Goal: Transaction & Acquisition: Purchase product/service

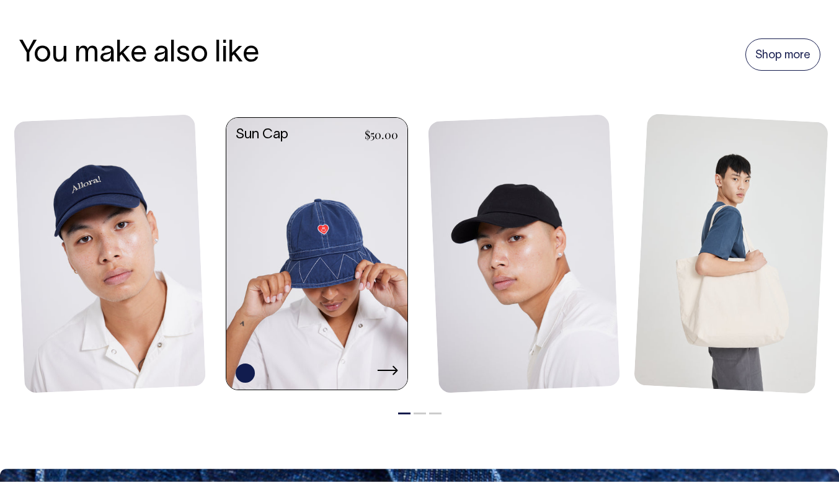
scroll to position [924, 0]
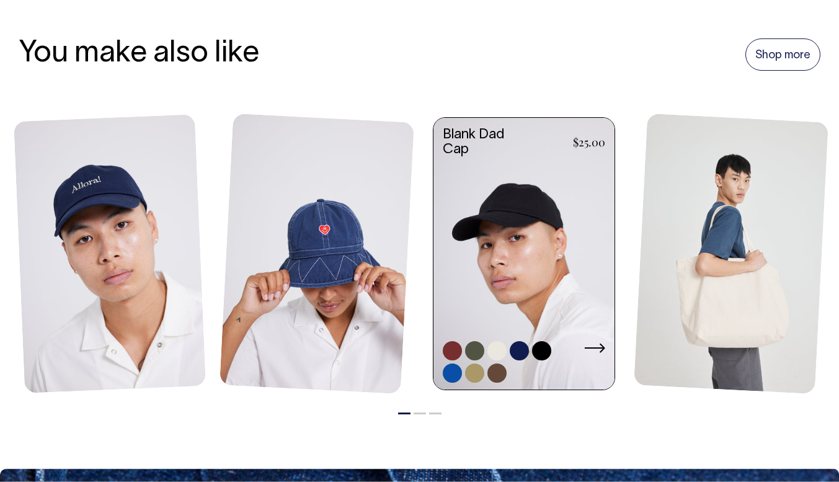
click at [573, 277] on link at bounding box center [524, 255] width 181 height 274
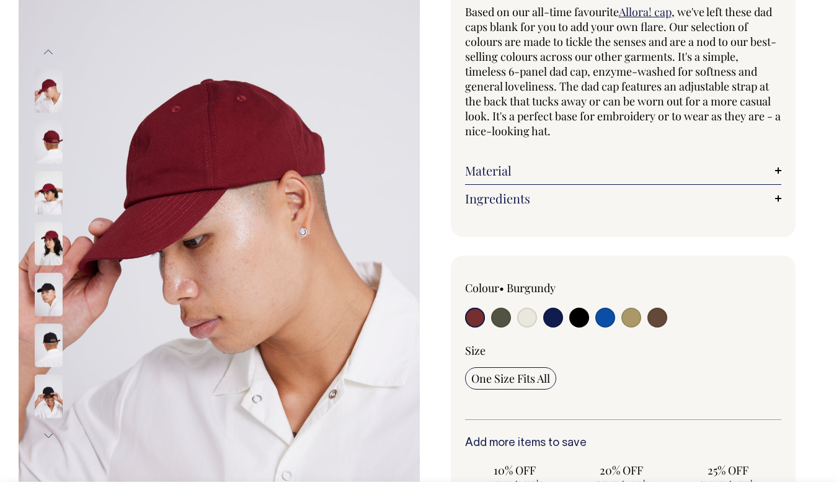
scroll to position [123, 0]
click at [45, 244] on img at bounding box center [49, 242] width 28 height 43
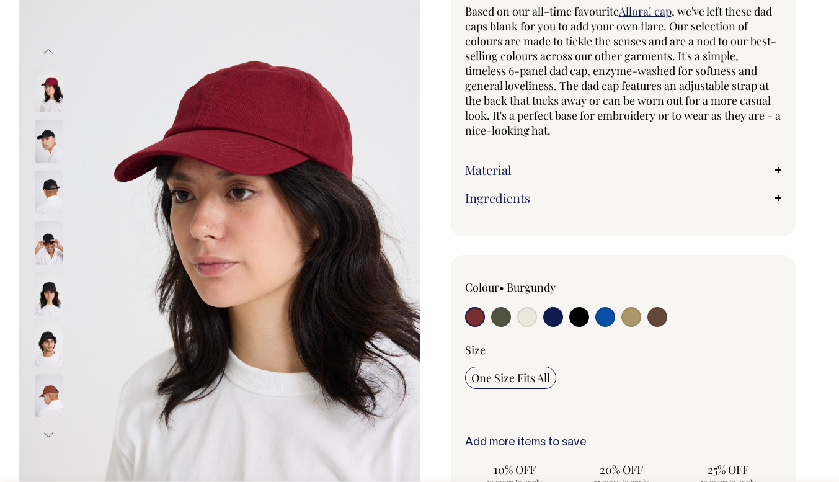
click at [496, 311] on input "radio" at bounding box center [501, 317] width 20 height 20
radio input "true"
select select "Olive"
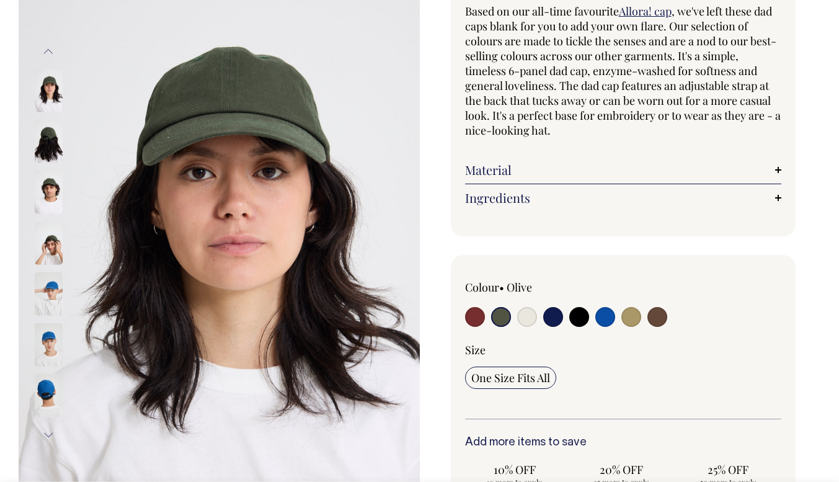
click at [528, 316] on input "radio" at bounding box center [527, 317] width 20 height 20
radio input "true"
select select "Natural"
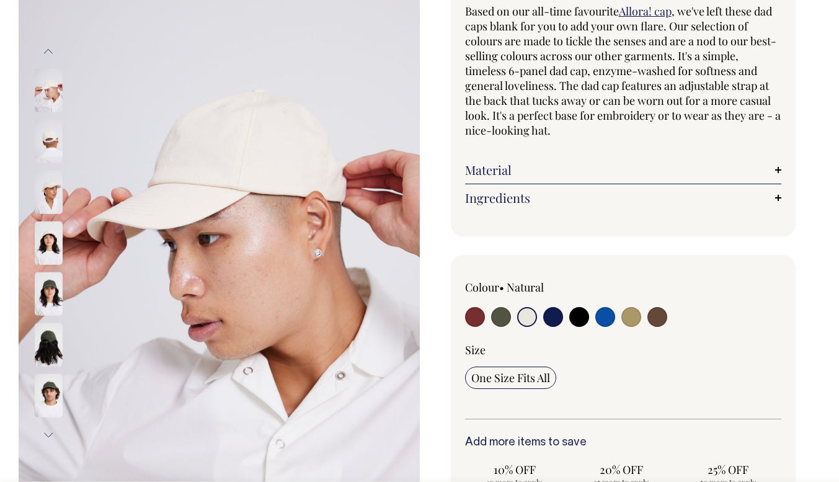
click at [549, 317] on input "radio" at bounding box center [553, 317] width 20 height 20
radio input "true"
select select "Dark Navy"
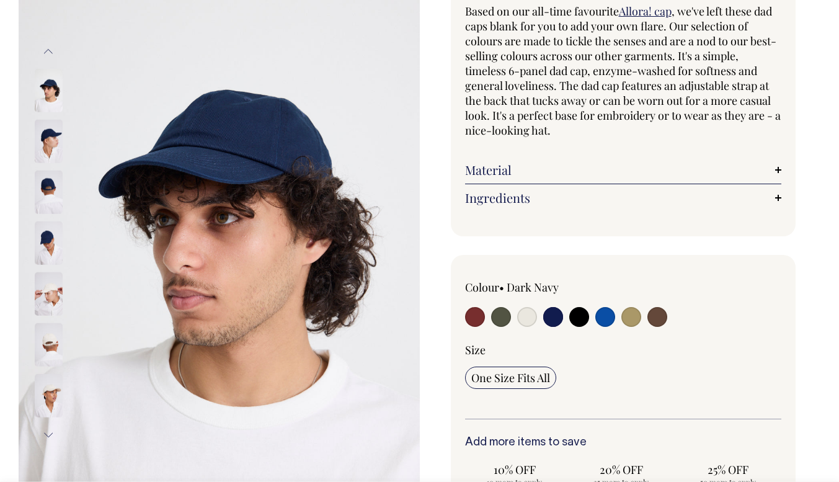
click at [586, 313] on input "radio" at bounding box center [579, 317] width 20 height 20
radio input "true"
select select "Black"
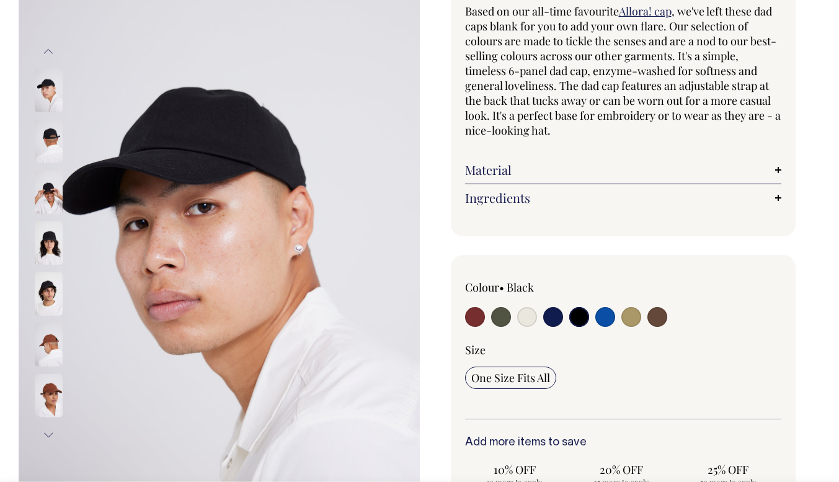
click at [603, 310] on input "radio" at bounding box center [605, 317] width 20 height 20
radio input "true"
select select "Worker Blue"
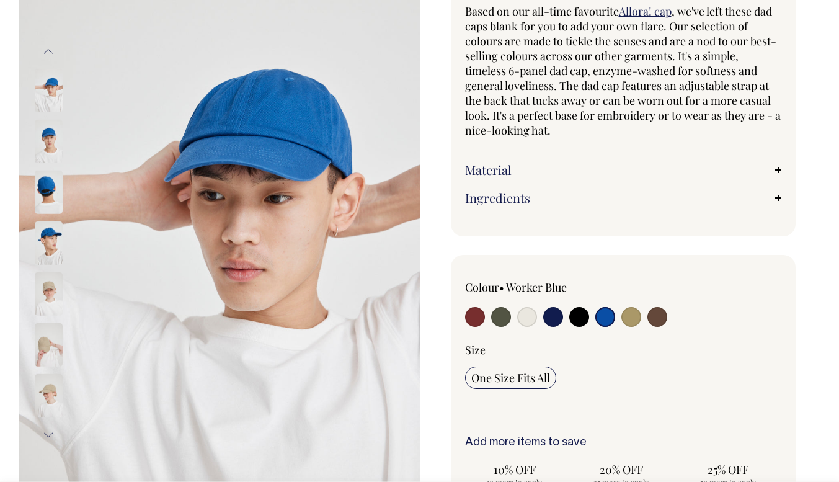
click at [655, 314] on input "radio" at bounding box center [658, 317] width 20 height 20
radio input "true"
select select "Espresso"
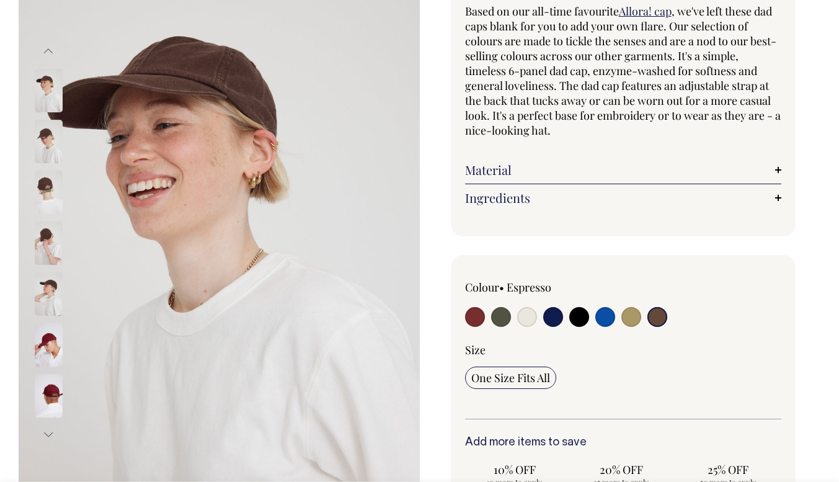
click at [628, 314] on input "radio" at bounding box center [632, 317] width 20 height 20
radio input "true"
select select "Washed Khaki"
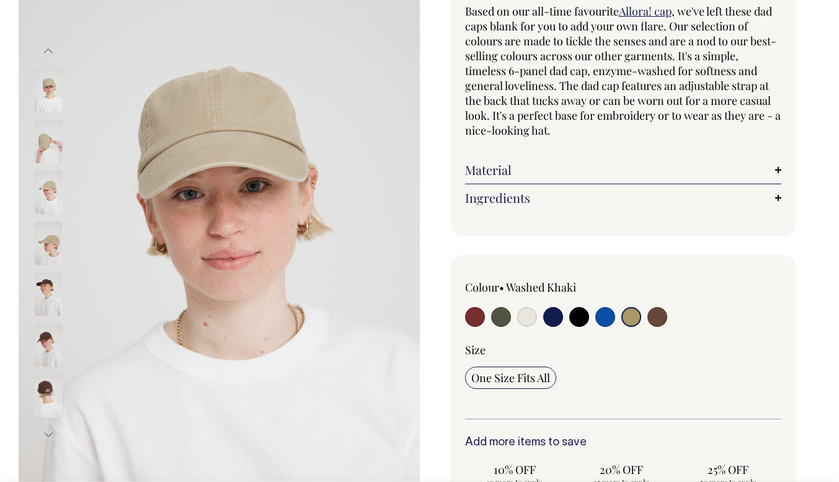
click at [602, 313] on input "radio" at bounding box center [605, 317] width 20 height 20
radio input "true"
select select "Worker Blue"
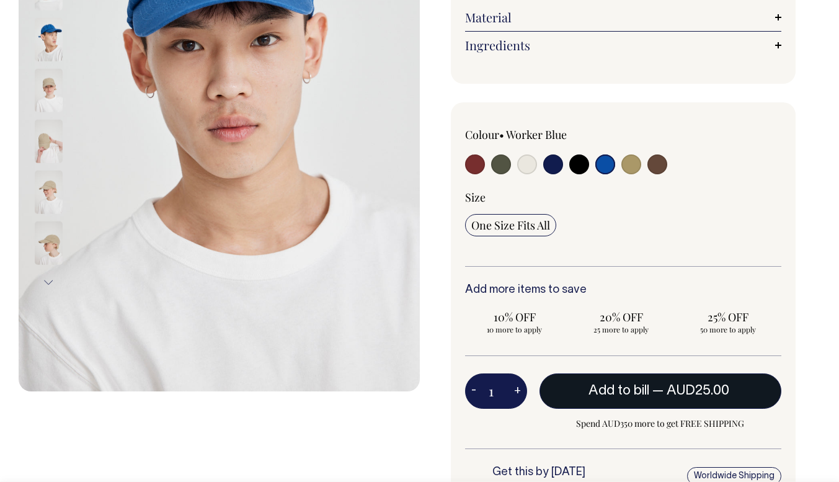
scroll to position [276, 0]
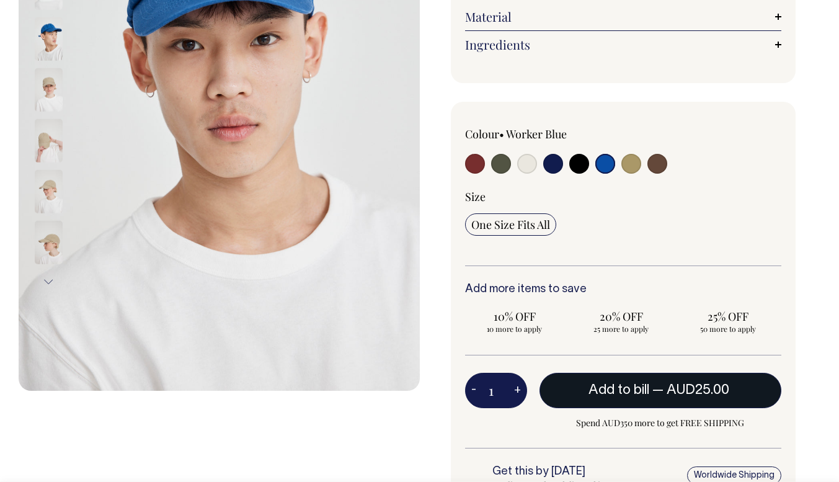
click at [604, 392] on span "Add to bill" at bounding box center [619, 390] width 61 height 12
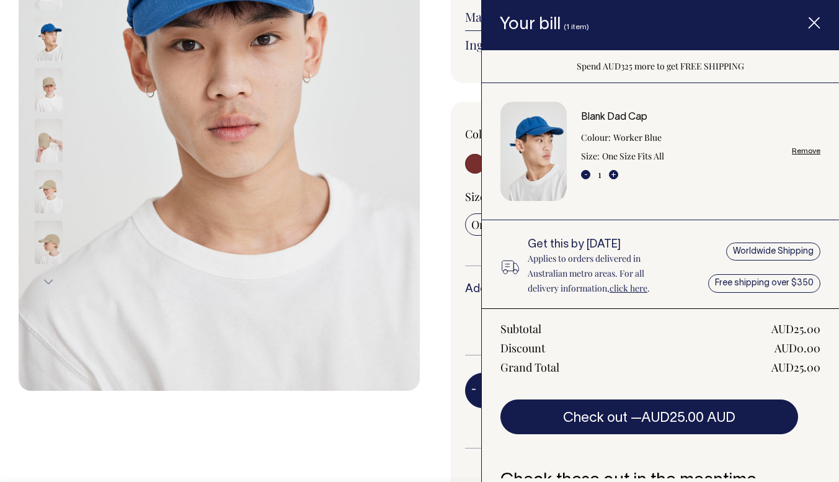
click at [819, 24] on icon "Item added to your cart" at bounding box center [814, 23] width 12 height 12
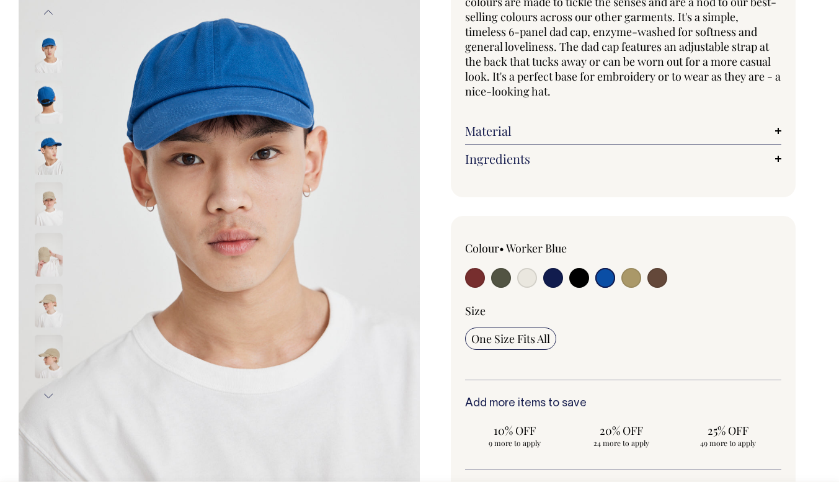
scroll to position [162, 0]
click at [662, 276] on input "radio" at bounding box center [658, 278] width 20 height 20
radio input "true"
select select "Espresso"
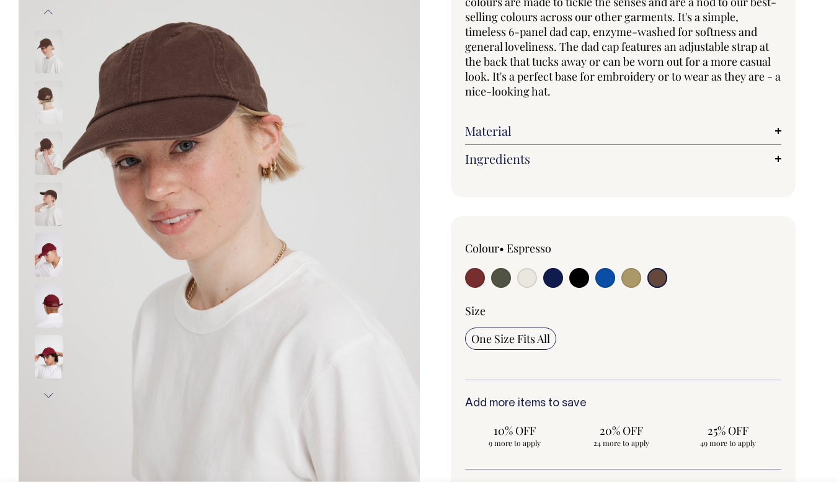
click at [503, 278] on input "radio" at bounding box center [501, 278] width 20 height 20
radio input "true"
select select "Olive"
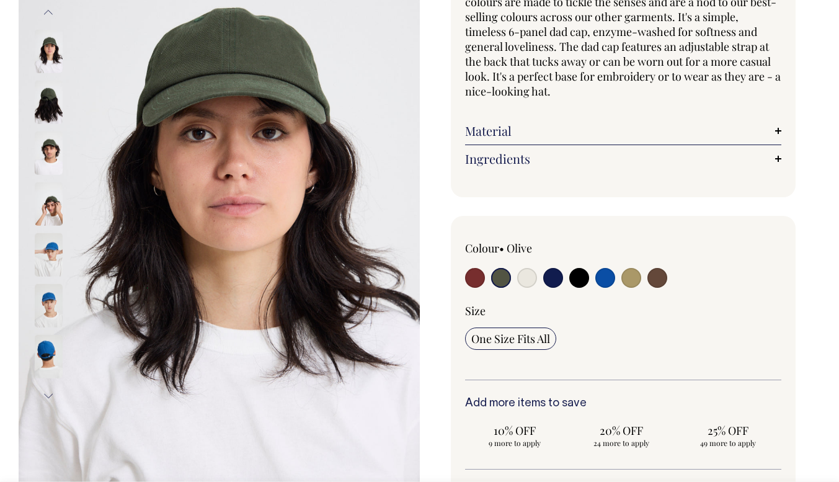
click at [470, 274] on input "radio" at bounding box center [475, 278] width 20 height 20
radio input "true"
select select "Burgundy"
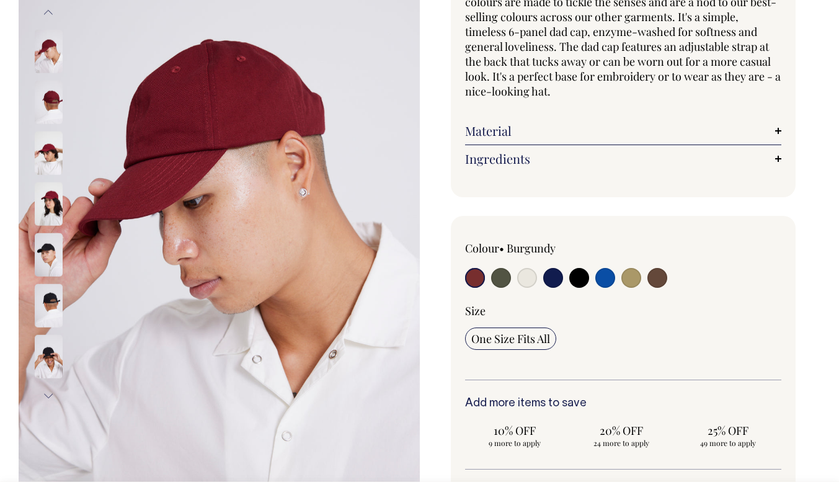
click at [497, 282] on input "radio" at bounding box center [501, 278] width 20 height 20
radio input "true"
select select "Olive"
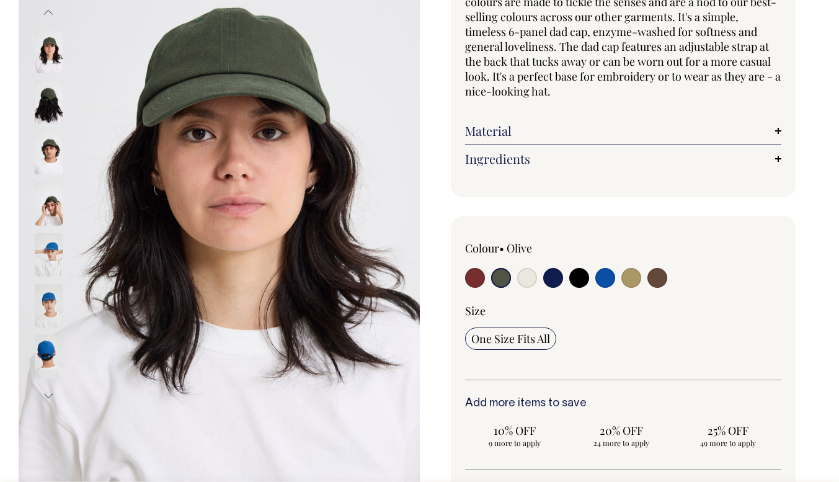
click at [473, 272] on input "radio" at bounding box center [475, 278] width 20 height 20
radio input "true"
select select "Burgundy"
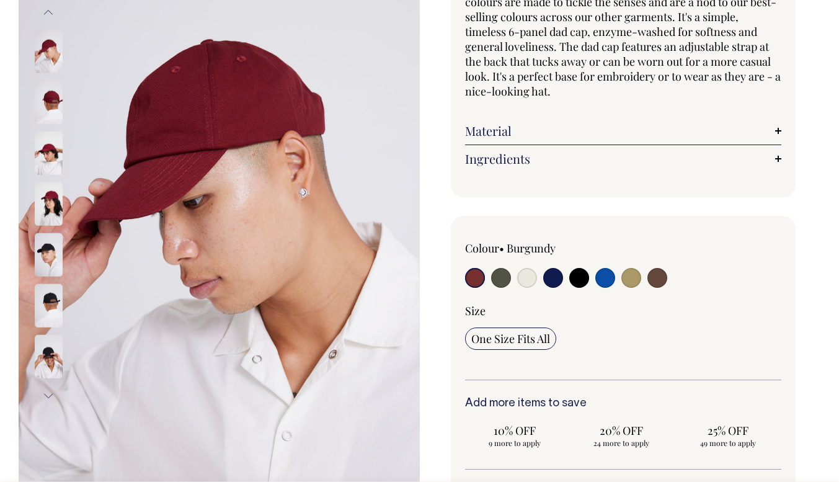
click at [45, 205] on img at bounding box center [49, 203] width 28 height 43
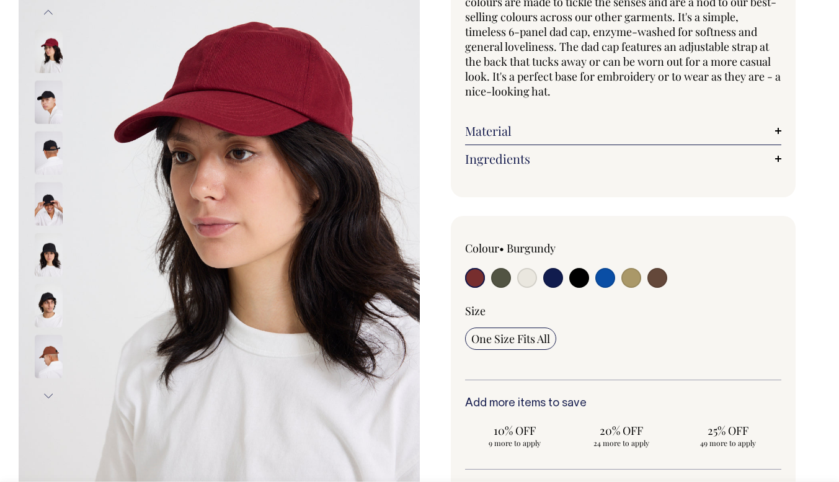
click at [46, 149] on img at bounding box center [49, 153] width 28 height 43
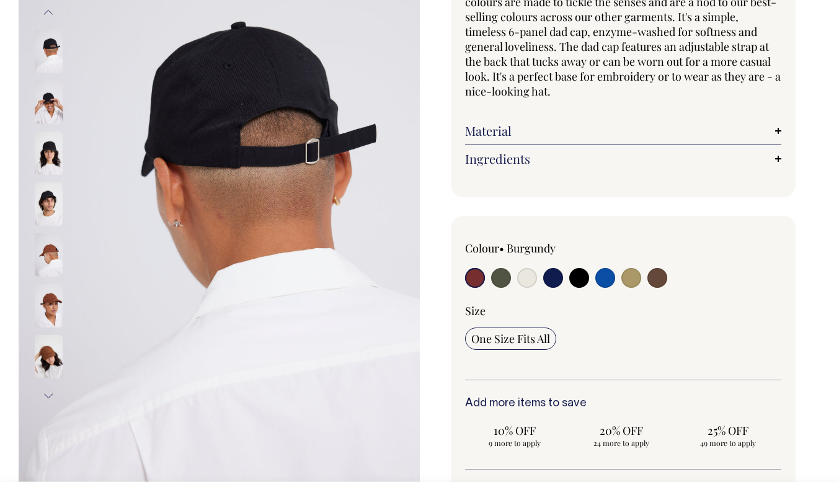
click at [47, 244] on img at bounding box center [49, 254] width 28 height 43
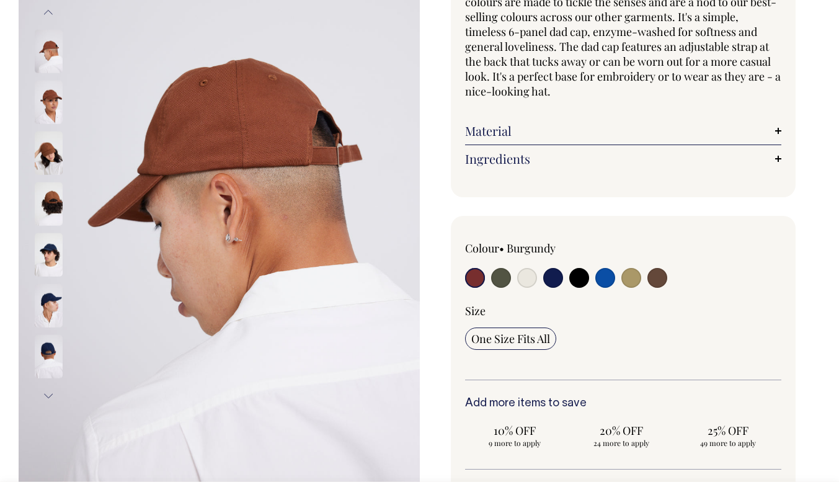
click at [48, 205] on img at bounding box center [49, 203] width 28 height 43
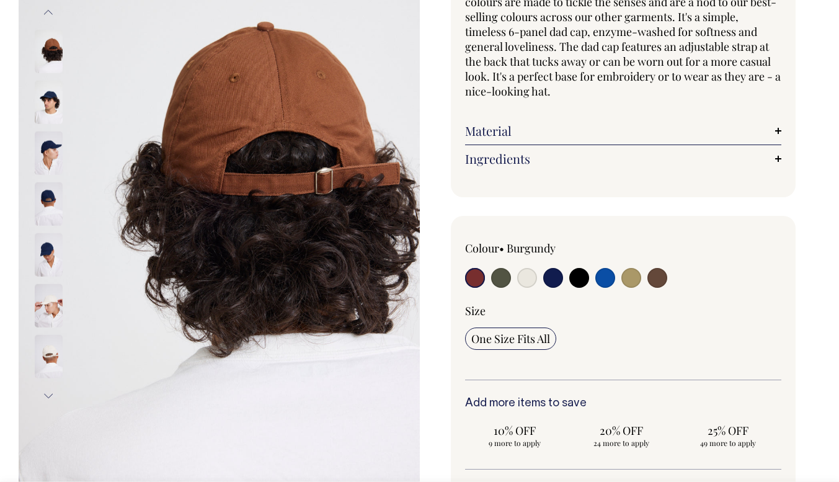
click at [295, 234] on img at bounding box center [219, 204] width 401 height 602
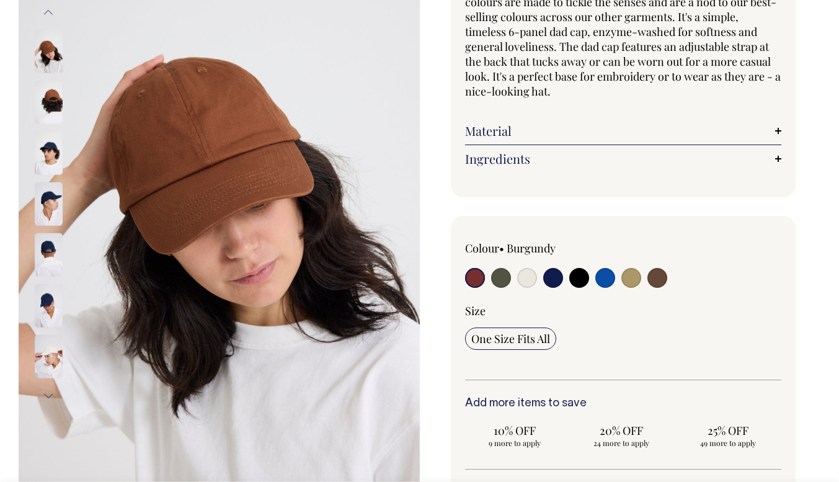
click at [663, 279] on input "radio" at bounding box center [658, 278] width 20 height 20
radio input "true"
select select "Espresso"
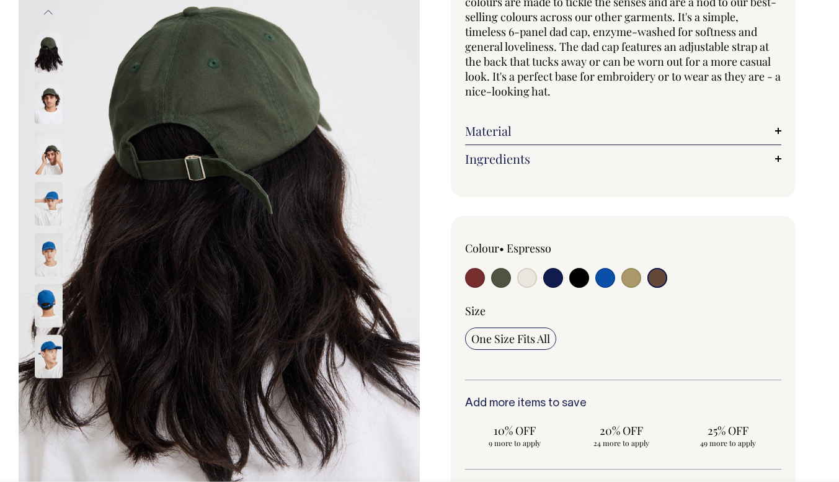
click at [496, 277] on input "radio" at bounding box center [501, 278] width 20 height 20
radio input "true"
select select "Olive"
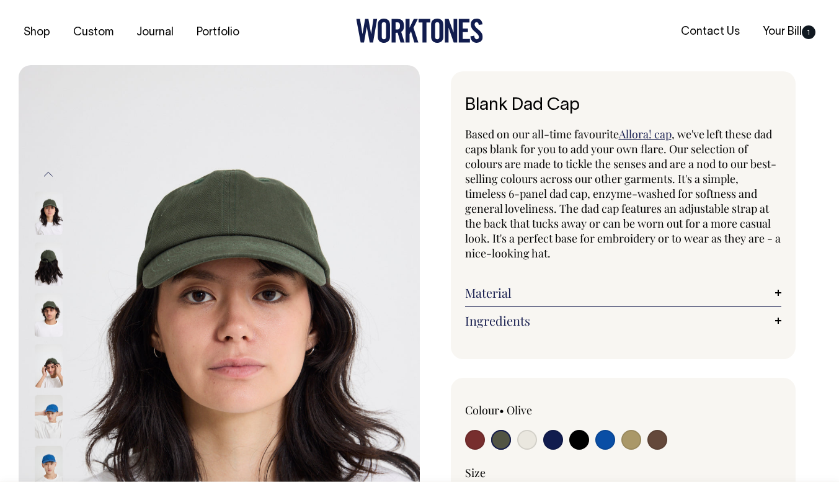
click at [603, 435] on input "radio" at bounding box center [605, 440] width 20 height 20
radio input "true"
select select "Worker Blue"
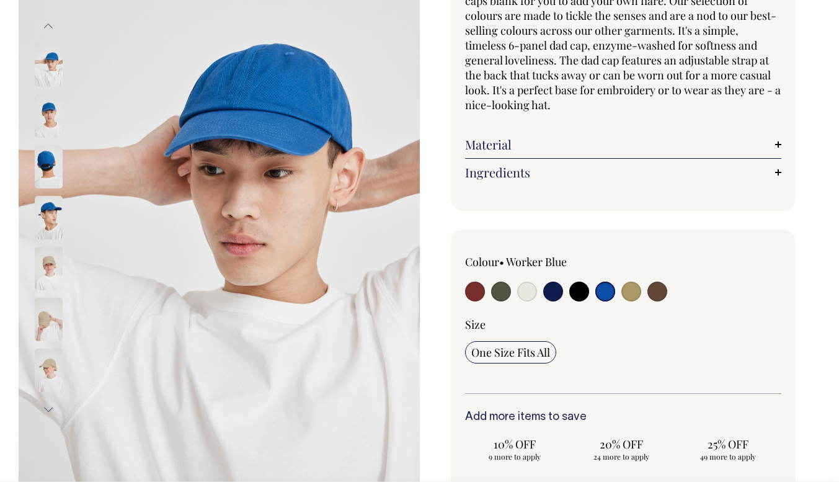
scroll to position [149, 0]
click at [662, 288] on input "radio" at bounding box center [658, 291] width 20 height 20
radio input "true"
select select "Espresso"
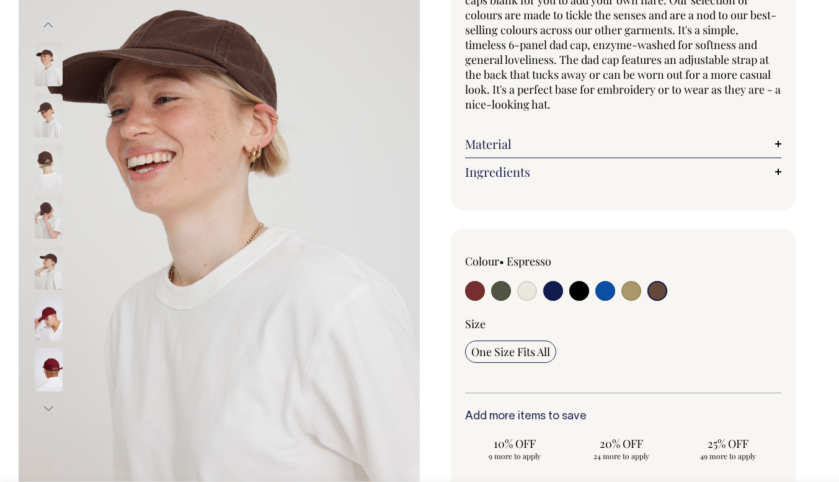
click at [507, 287] on input "radio" at bounding box center [501, 291] width 20 height 20
radio input "true"
select select "Olive"
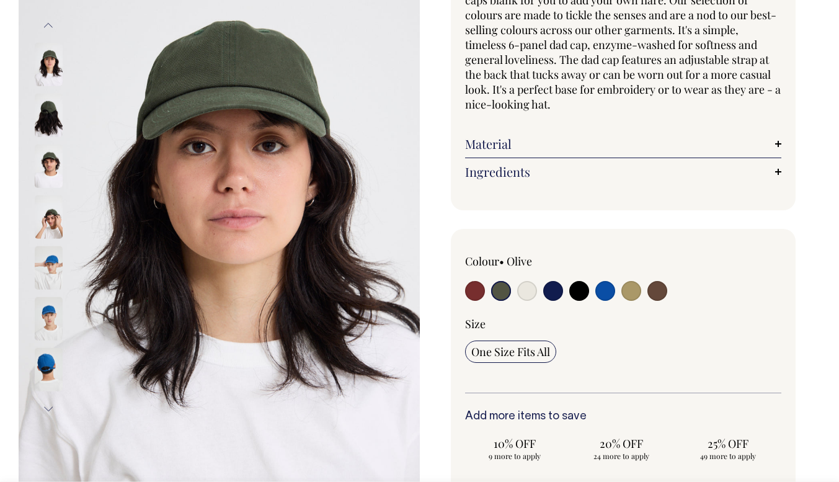
click at [600, 285] on input "radio" at bounding box center [605, 291] width 20 height 20
radio input "true"
select select "Worker Blue"
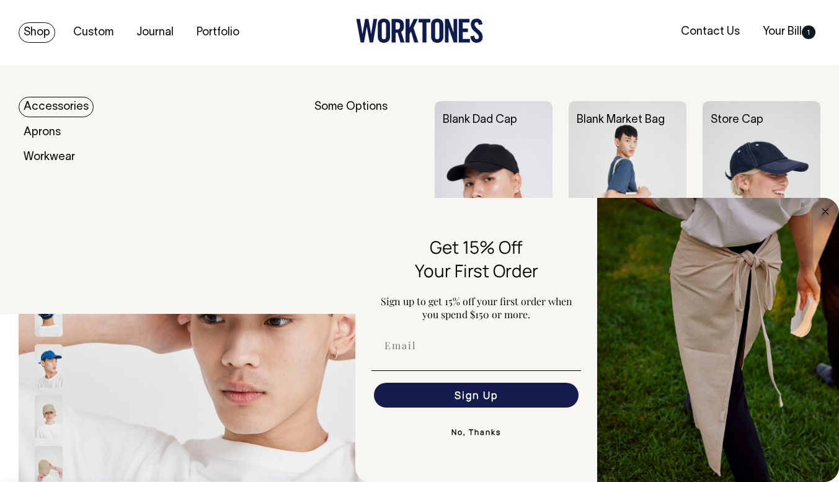
click at [76, 108] on link "Accessories" at bounding box center [56, 107] width 75 height 20
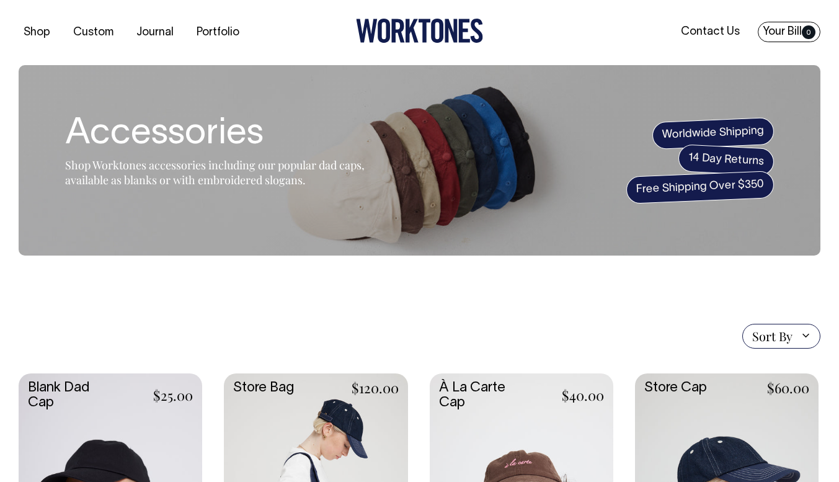
click at [779, 37] on link "Your Bill 0" at bounding box center [789, 32] width 63 height 20
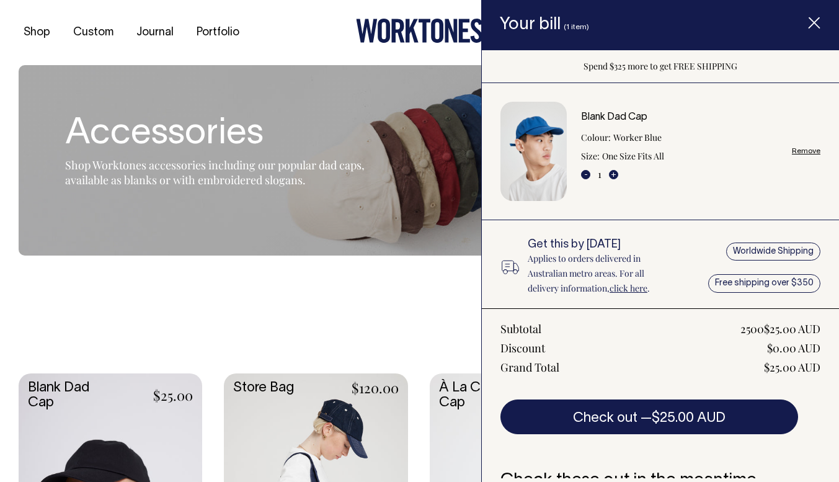
click at [182, 331] on div "Sort By Sort By Best selling Alphabetically, A-Z Alphabetically, Z-A Price, low…" at bounding box center [420, 336] width 802 height 25
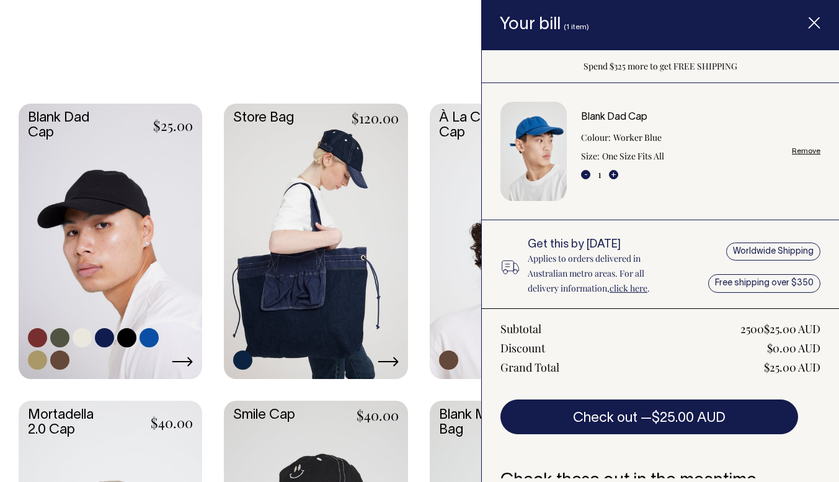
scroll to position [270, 0]
click at [56, 336] on link at bounding box center [59, 337] width 19 height 19
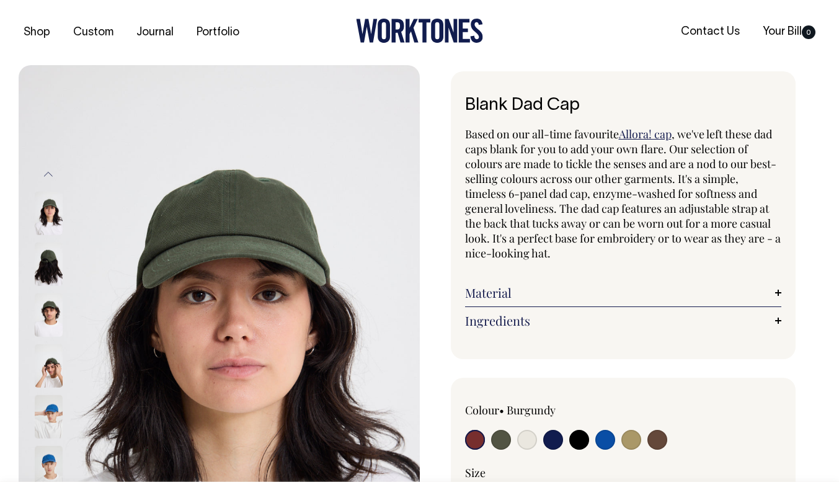
radio input "true"
select select "Olive"
click at [498, 435] on input "radio" at bounding box center [501, 440] width 20 height 20
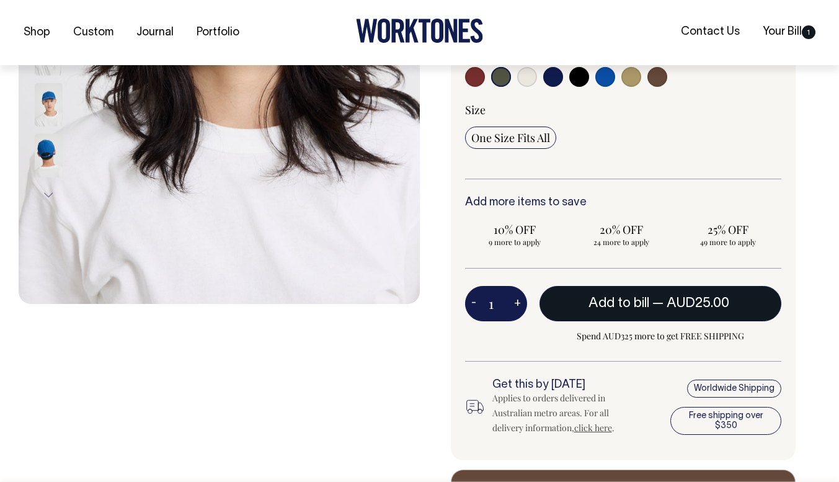
scroll to position [363, 0]
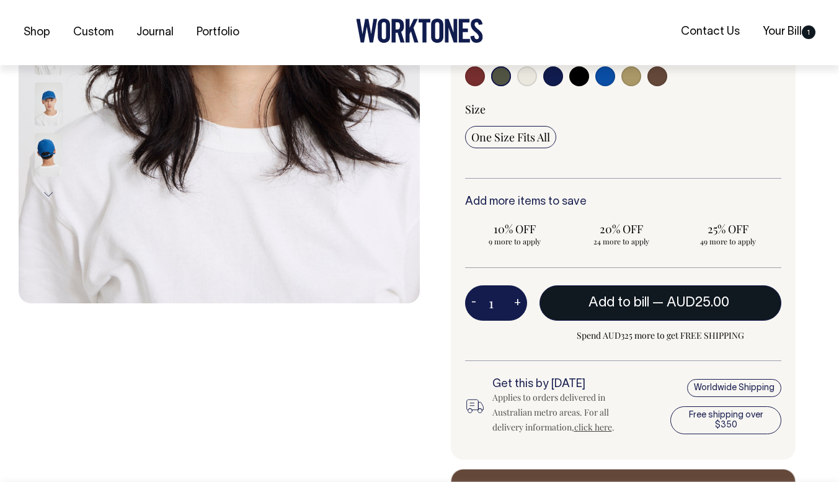
click at [640, 304] on span "Add to bill" at bounding box center [619, 302] width 61 height 12
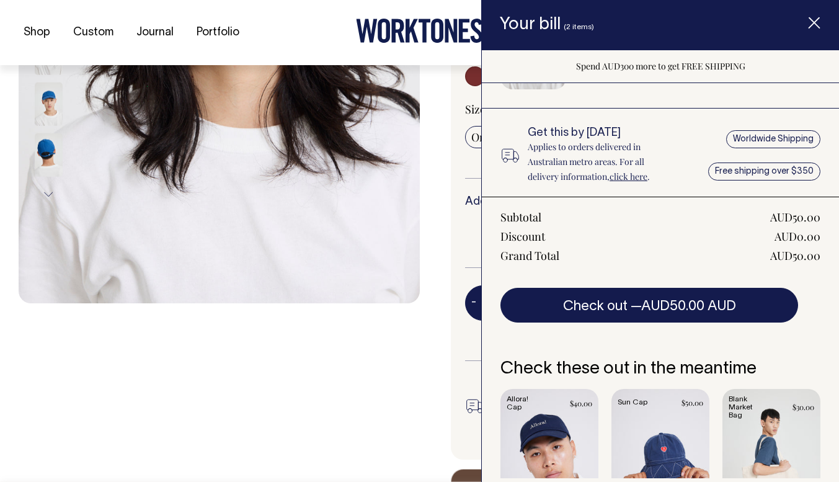
scroll to position [213, 0]
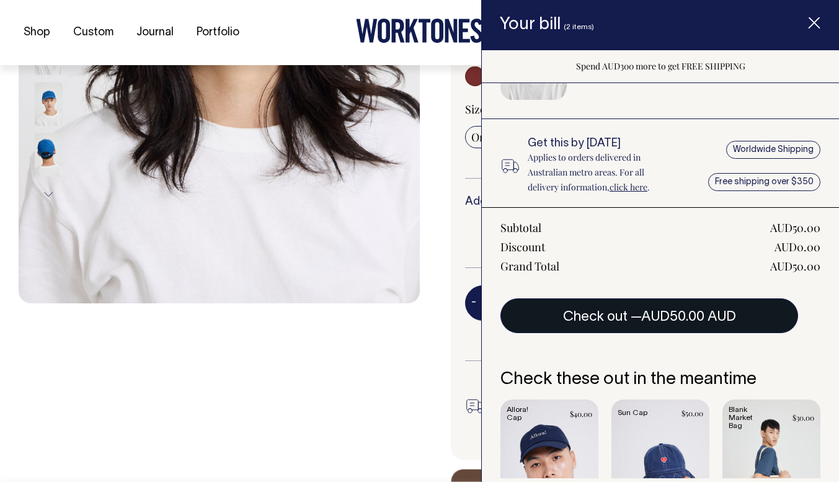
click at [664, 321] on span "AUD50.00 AUD" at bounding box center [688, 317] width 95 height 12
